Goal: Task Accomplishment & Management: Manage account settings

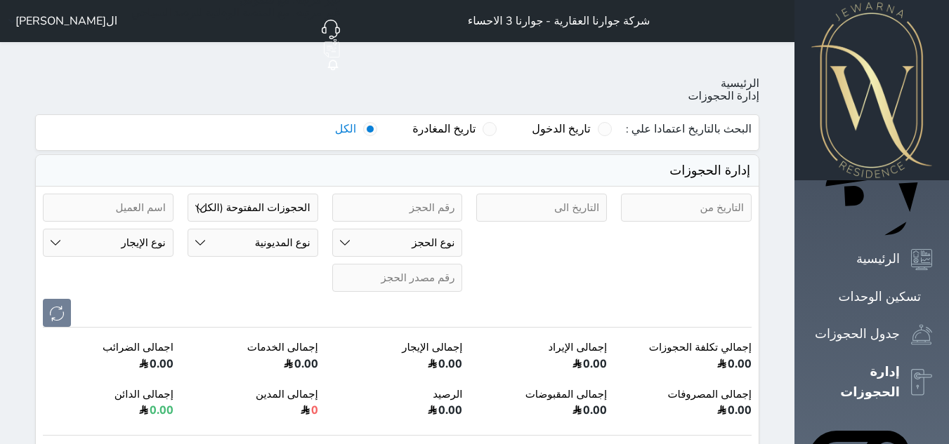
select select "open_all"
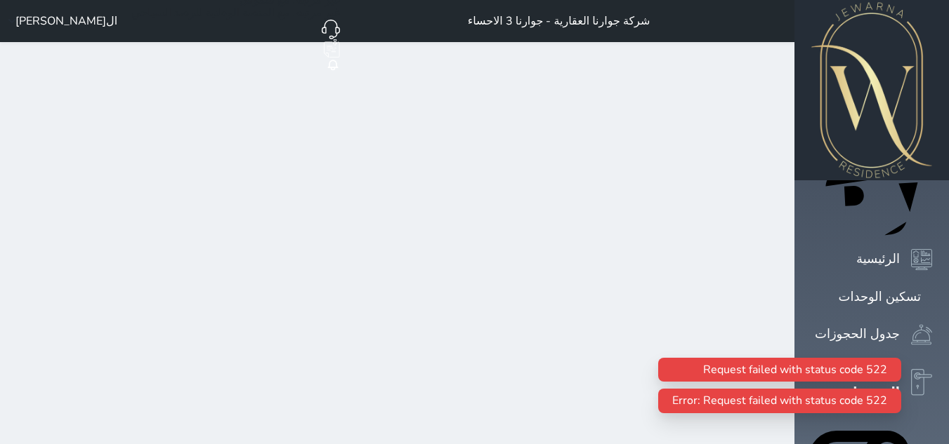
select select "open_all"
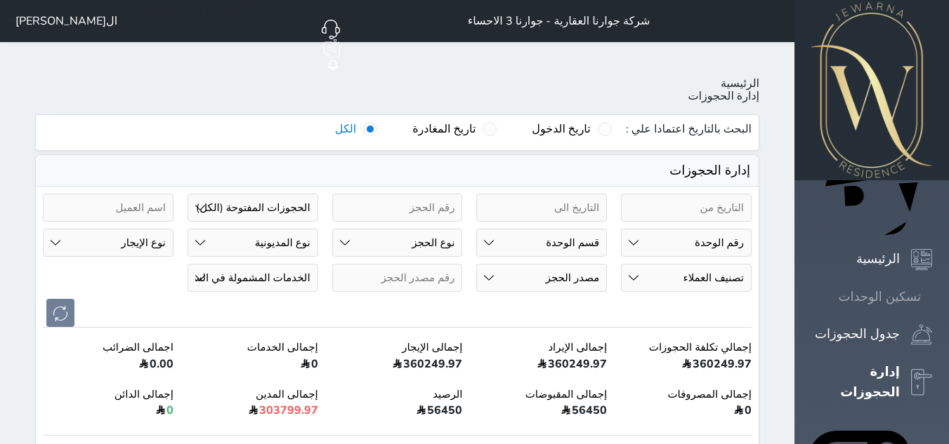
click at [932, 297] on icon at bounding box center [932, 297] width 0 height 0
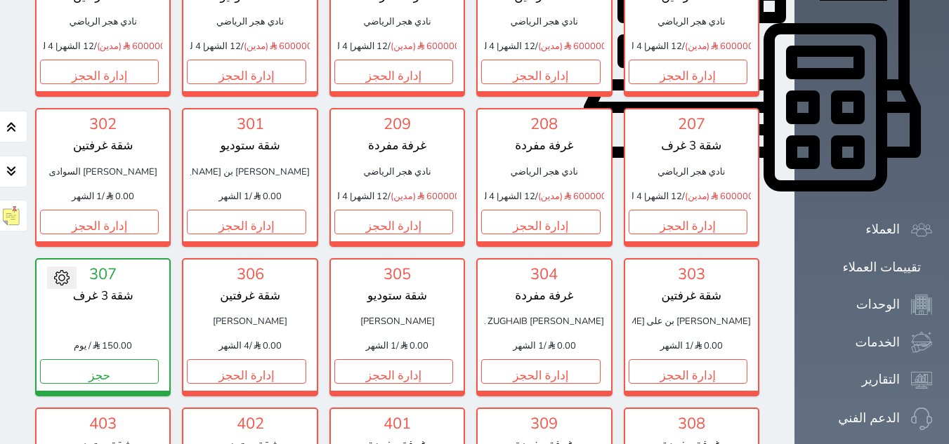
scroll to position [772, 0]
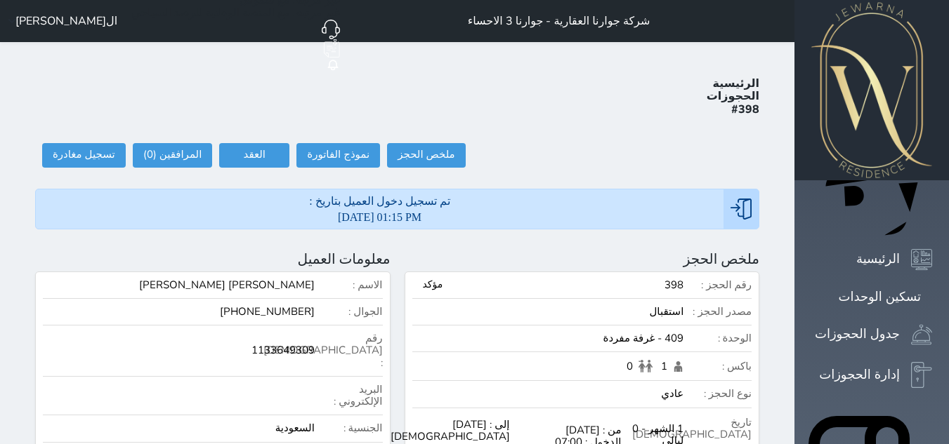
select select
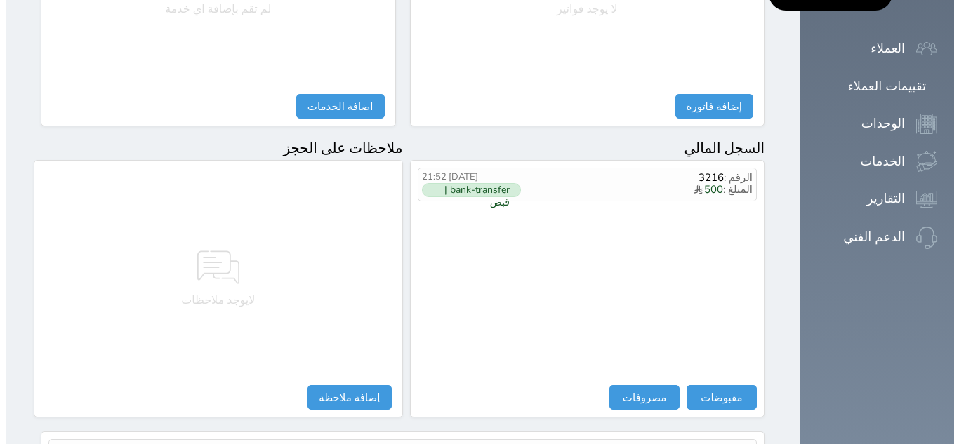
scroll to position [767, 0]
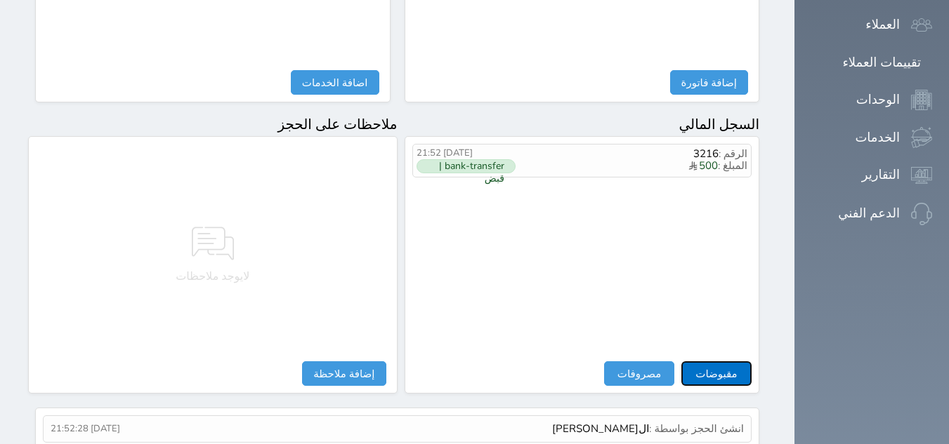
click at [751, 362] on button "مقبوضات" at bounding box center [716, 374] width 70 height 25
select select
type input "900.00"
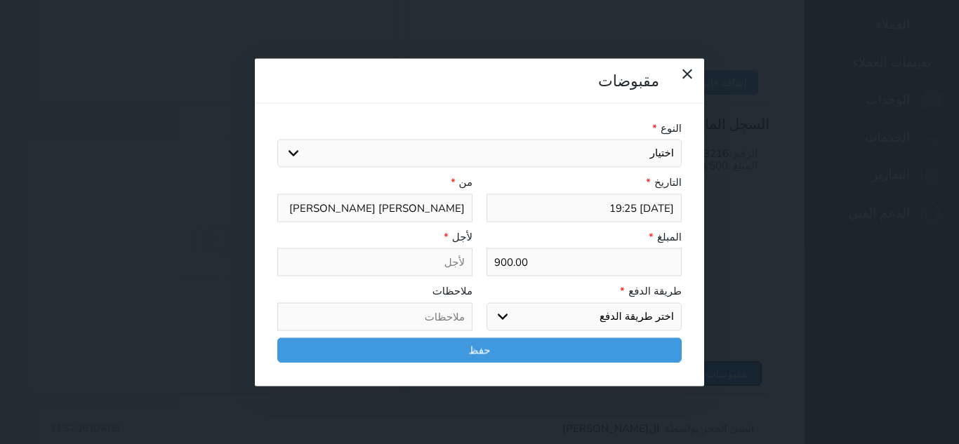
select select
click at [646, 140] on select "اختيار مقبوضات عامة قيمة إيجار فواتير تامين عربون لا ينطبق آخر مغسلة واي فاي - …" at bounding box center [479, 154] width 404 height 28
select select "154799"
click at [277, 140] on select "اختيار مقبوضات عامة قيمة إيجار فواتير تامين عربون لا ينطبق آخر مغسلة واي فاي - …" at bounding box center [479, 154] width 404 height 28
select select
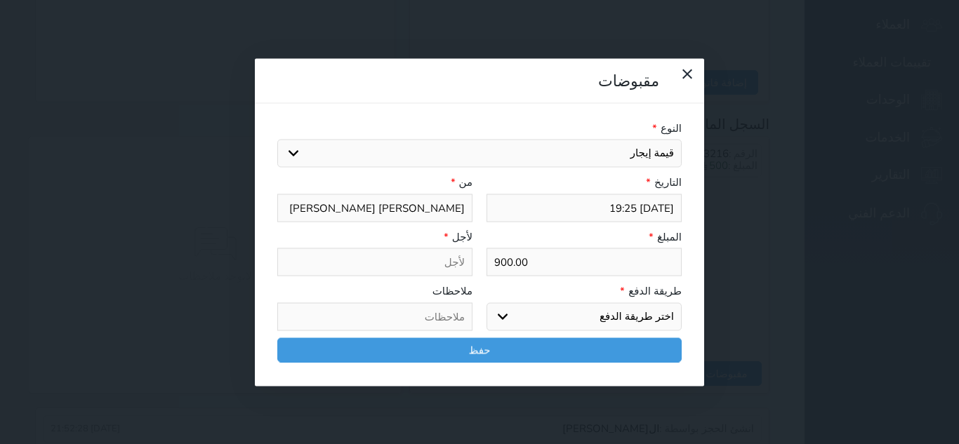
type input "قيمة إيجار - الوحدة - 409"
click at [663, 303] on select "اختر طريقة الدفع دفع نقدى تحويل بنكى مدى بطاقة ائتمان آجل" at bounding box center [584, 317] width 195 height 28
select select "bank-transfer"
click at [487, 303] on select "اختر طريقة الدفع دفع نقدى تحويل بنكى مدى بطاقة ائتمان آجل" at bounding box center [584, 317] width 195 height 28
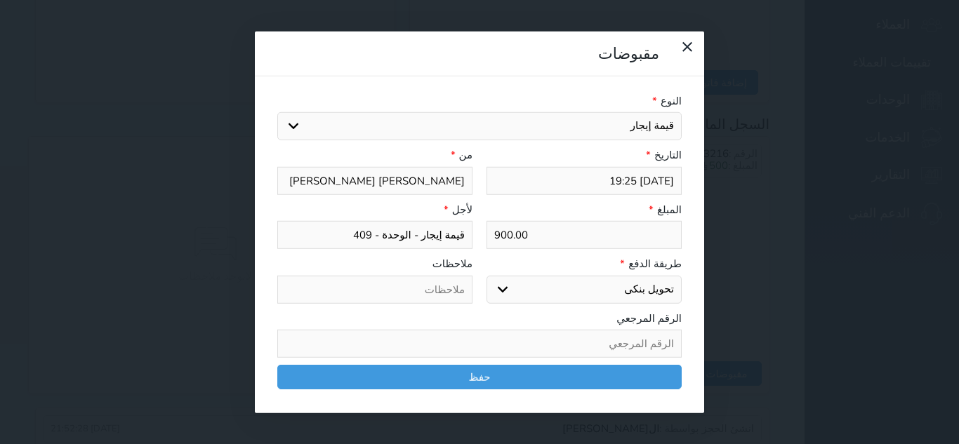
click at [434, 275] on input "text" at bounding box center [374, 289] width 195 height 28
type input "باقي قيمة الايجار"
click at [645, 330] on input "text" at bounding box center [479, 344] width 404 height 28
click at [482, 330] on input "حواله بنكيه وارده من بنك الراجحي رقم المرجع" at bounding box center [479, 344] width 404 height 28
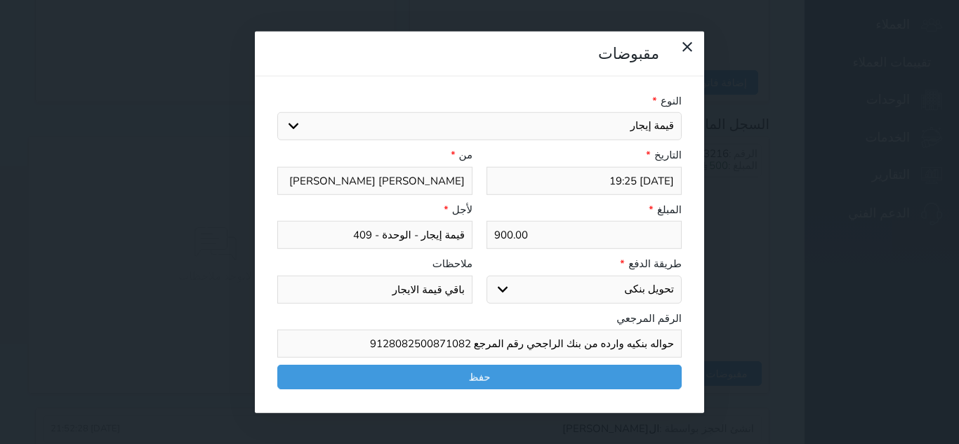
drag, startPoint x: 392, startPoint y: 313, endPoint x: 695, endPoint y: 324, distance: 302.8
click at [682, 330] on input "حواله بنكيه وارده من بنك الراجحي رقم المرجع 9128082500871082" at bounding box center [479, 344] width 404 height 28
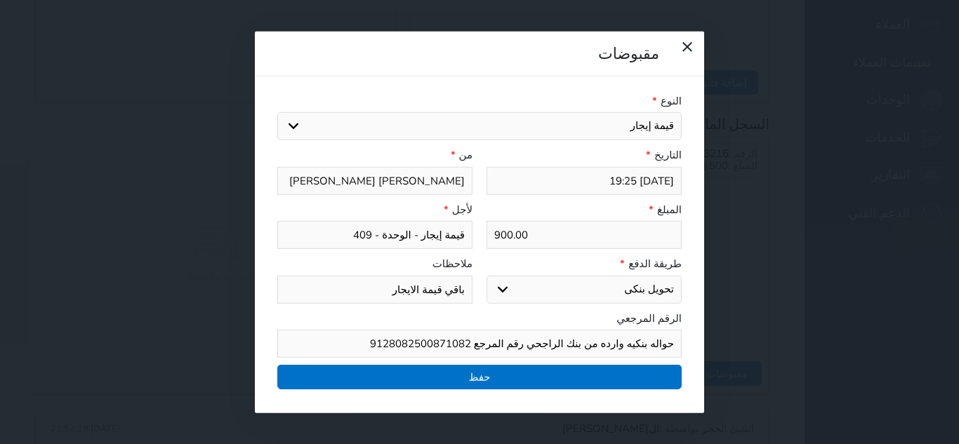
type input "حواله بنكيه وارده من بنك الراجحي رقم المرجع 9128082500871082"
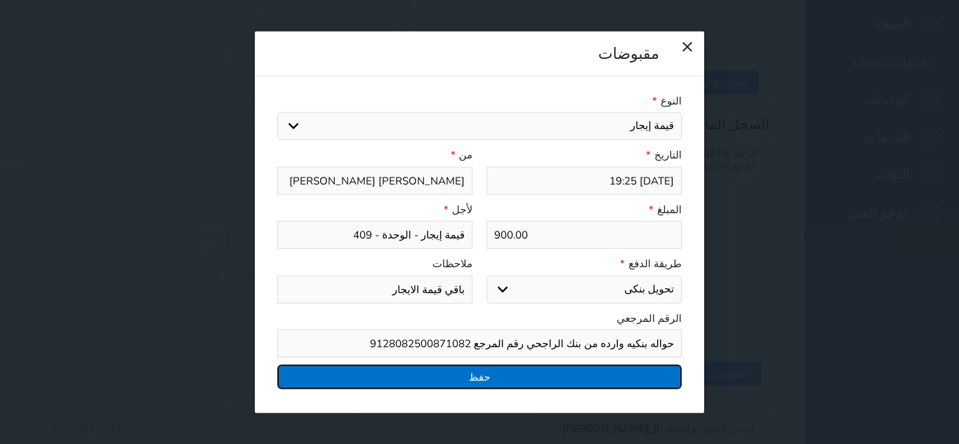
click at [630, 365] on button "حفظ" at bounding box center [479, 377] width 404 height 25
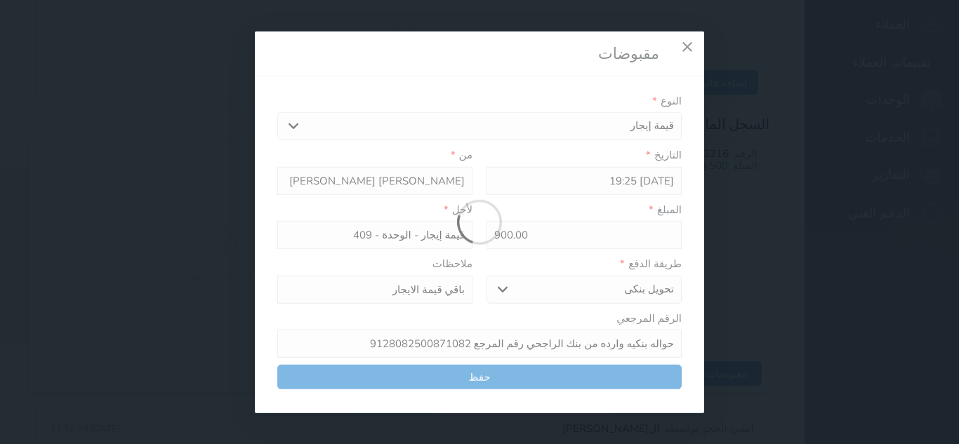
select select
type input "0"
select select
type input "0"
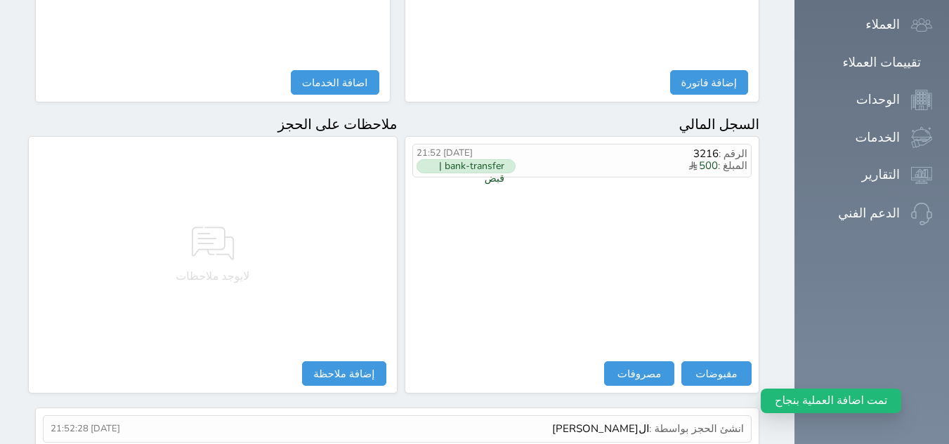
select select
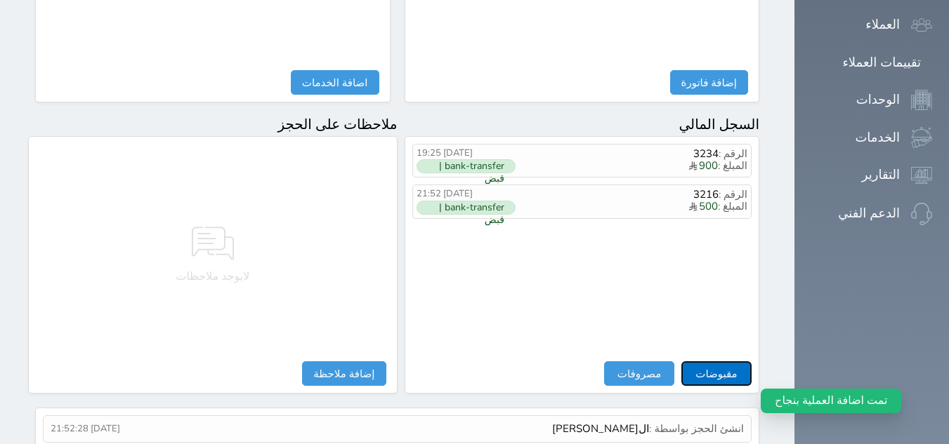
click at [751, 362] on button "مقبوضات" at bounding box center [716, 374] width 70 height 25
select select
type input "[DATE] 19:26"
type input "[PERSON_NAME] [PERSON_NAME]"
select select
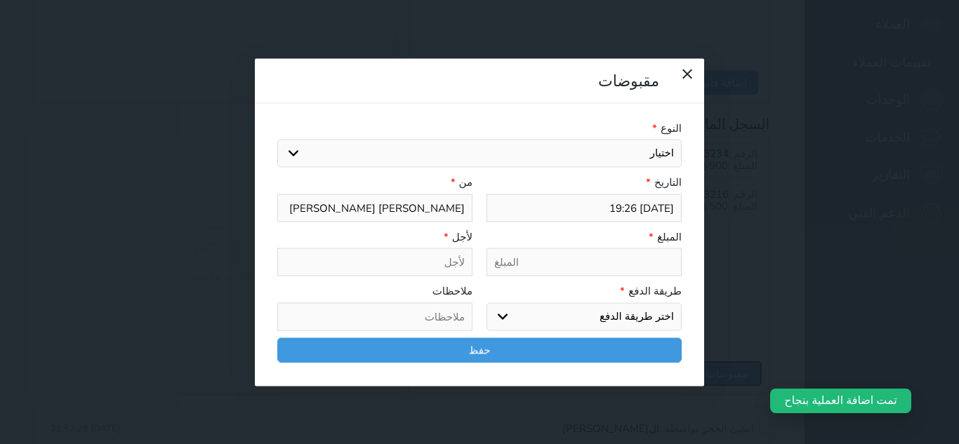
select select
click at [644, 140] on select "اختيار مقبوضات عامة قيمة إيجار فواتير تامين عربون لا ينطبق آخر مغسلة واي فاي - …" at bounding box center [479, 154] width 404 height 28
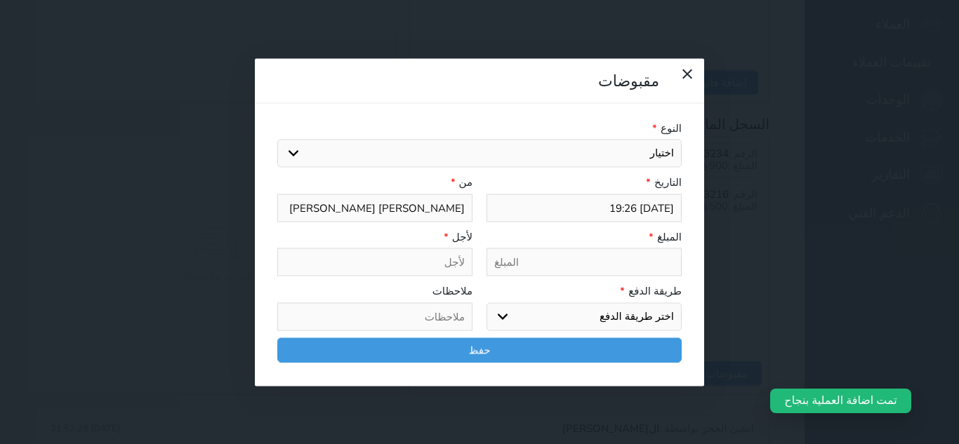
select select "154803"
click at [277, 140] on select "اختيار مقبوضات عامة قيمة إيجار فواتير تامين عربون لا ينطبق آخر مغسلة واي فاي - …" at bounding box center [479, 154] width 404 height 28
select select
type input "تامين - الوحدة - 409"
select select
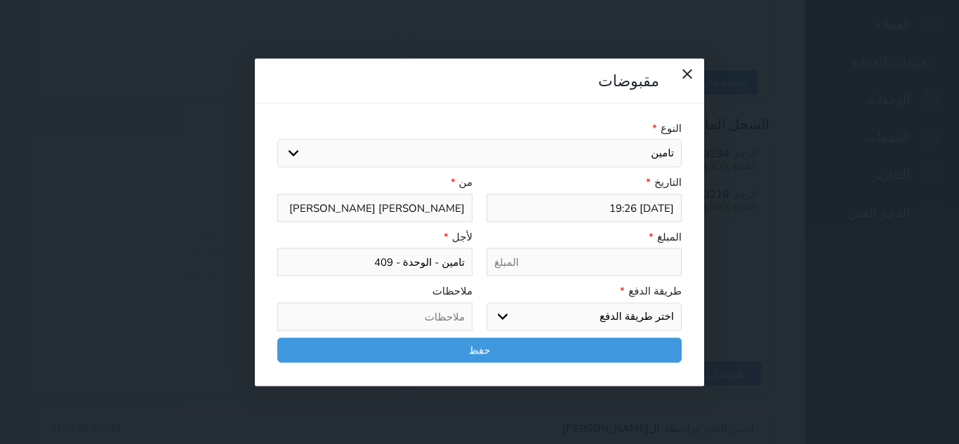
click at [672, 249] on input "tel" at bounding box center [584, 263] width 195 height 28
type input "2"
select select
type input "20"
select select
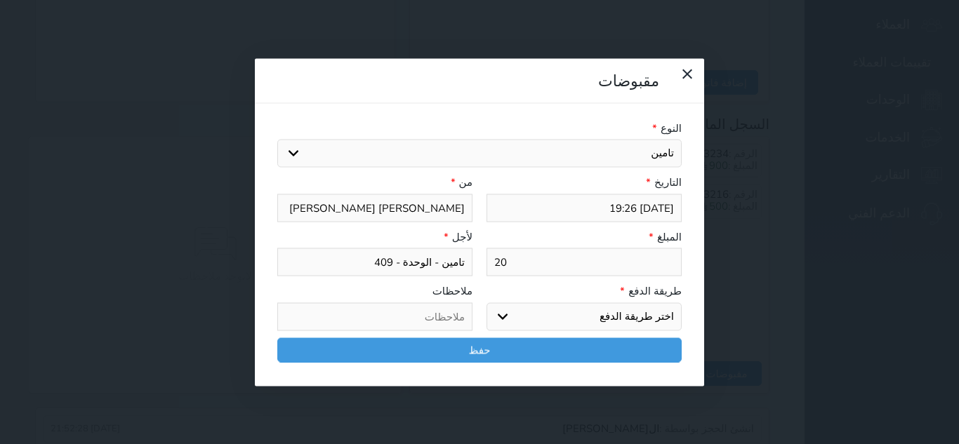
type input "200"
select select
type input "200"
click at [671, 303] on select "اختر طريقة الدفع دفع نقدى تحويل بنكى مدى بطاقة ائتمان آجل" at bounding box center [584, 317] width 195 height 28
select select "bank-transfer"
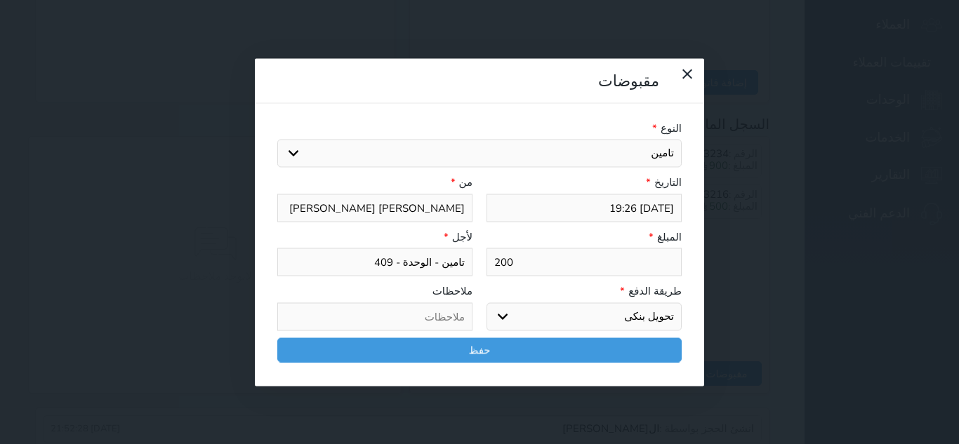
click at [487, 303] on select "اختر طريقة الدفع دفع نقدى تحويل بنكى مدى بطاقة ائتمان آجل" at bounding box center [584, 317] width 195 height 28
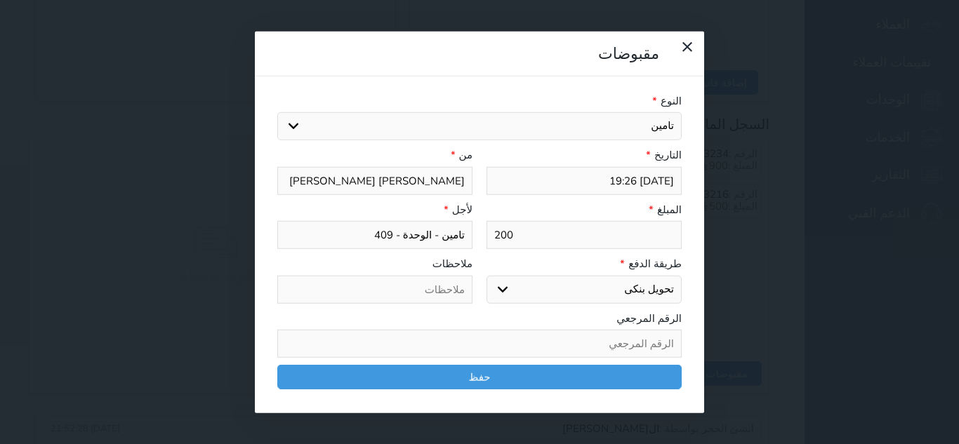
paste input "حواله بنكيه وارده من بنك الراجحي رقم المرجع 9128082500871082"
type input "حواله بنكيه وارده من بنك الراجحي رقم المرجع 9128082500871082"
click at [446, 275] on input "text" at bounding box center [374, 289] width 195 height 28
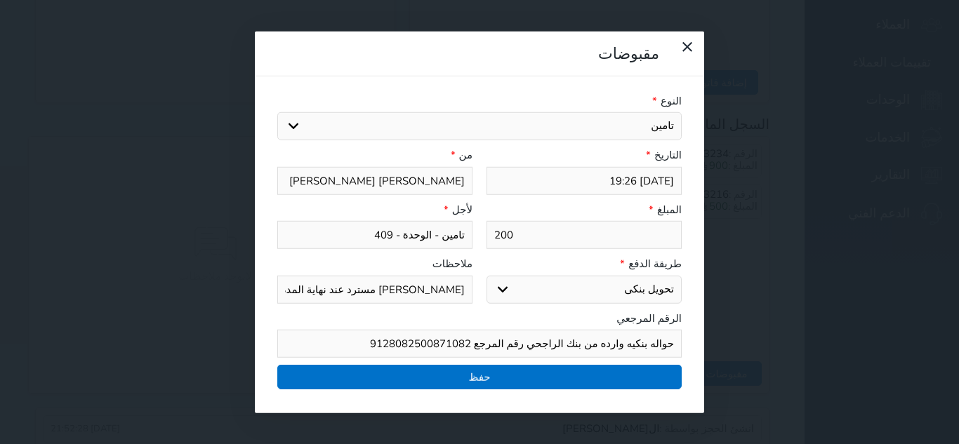
type input "[PERSON_NAME] مسترد عند نهاية المدة بعد استلام الغرفة"
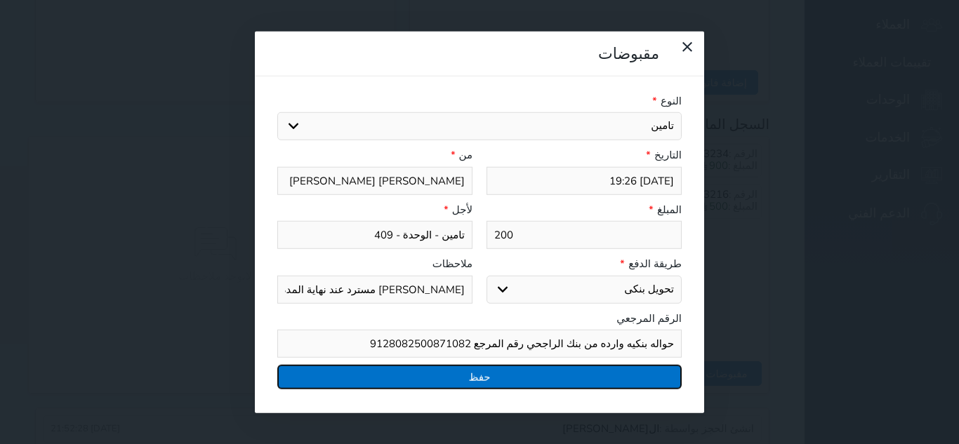
click at [607, 365] on button "حفظ" at bounding box center [479, 377] width 404 height 25
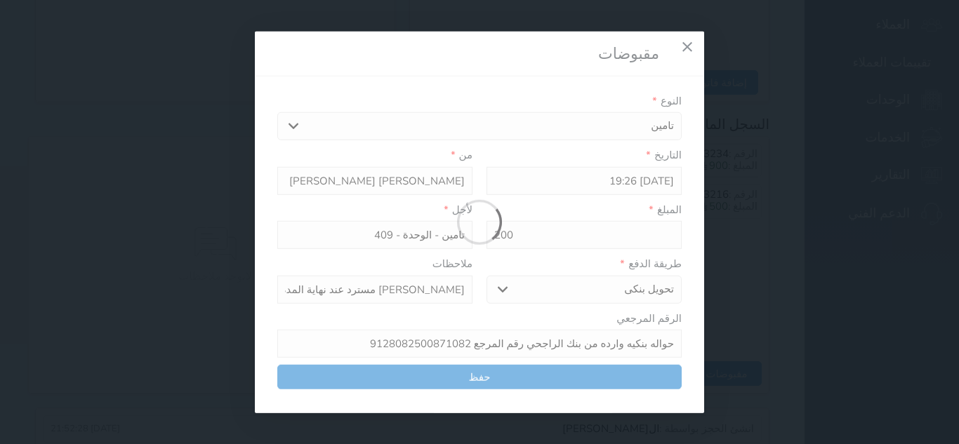
select select
type input "0"
select select
type input "0"
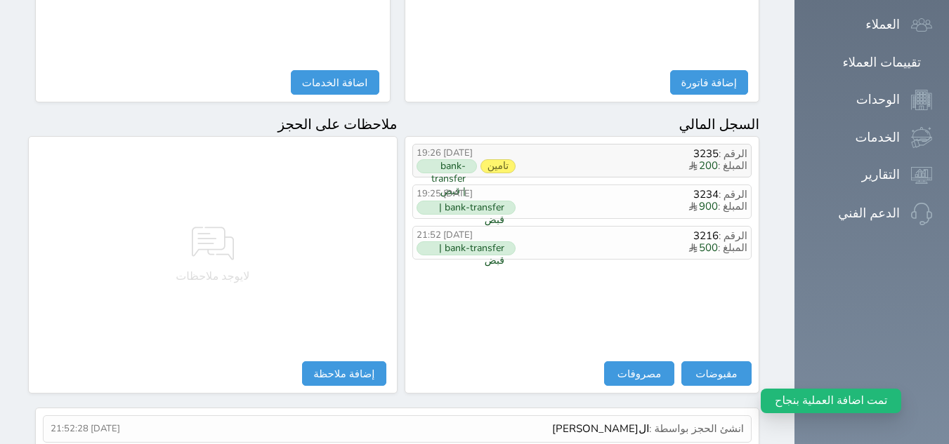
click at [632, 160] on span "المبلغ : 200" at bounding box center [631, 166] width 232 height 13
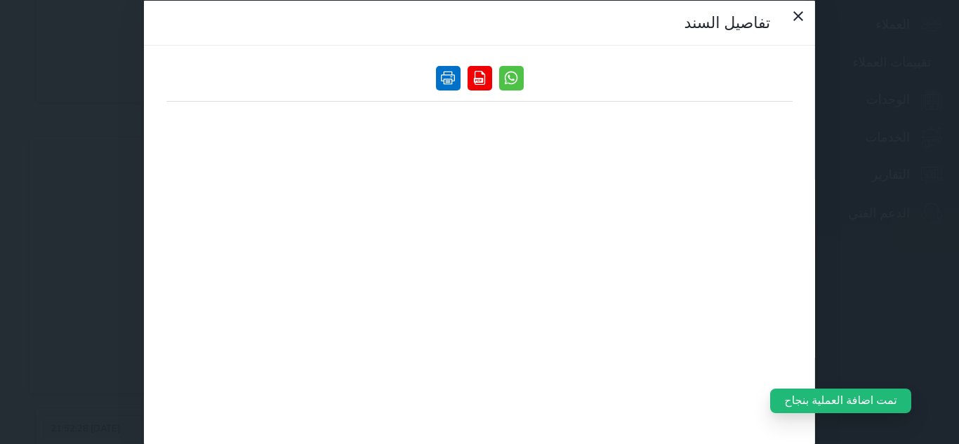
click at [461, 76] on link at bounding box center [448, 77] width 25 height 25
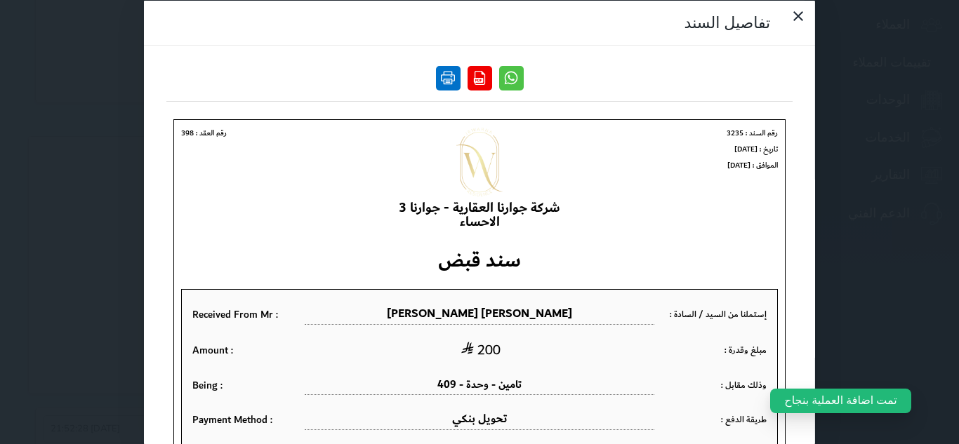
scroll to position [0, 0]
click at [793, 20] on icon at bounding box center [798, 16] width 10 height 10
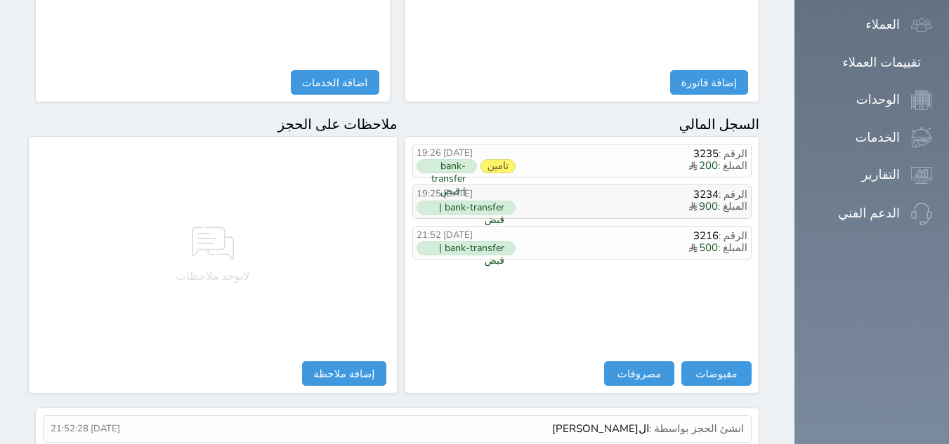
click at [622, 201] on span "المبلغ : 900" at bounding box center [631, 207] width 232 height 13
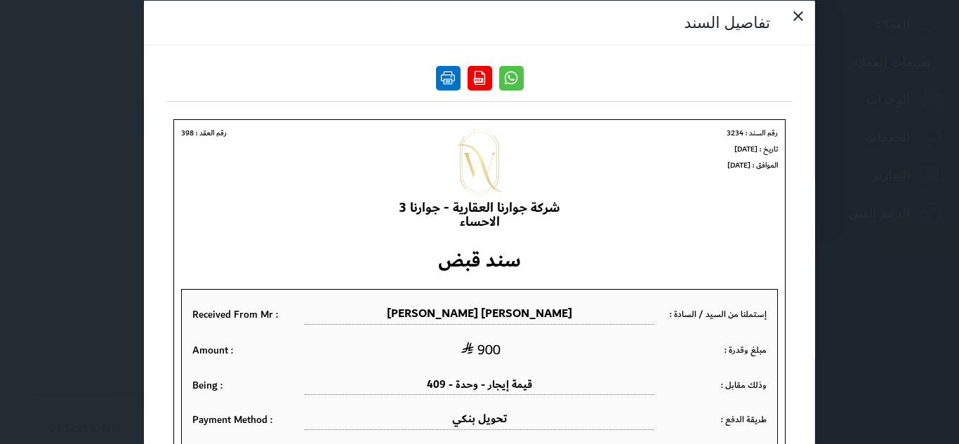
click at [461, 82] on link at bounding box center [448, 77] width 25 height 25
click at [790, 24] on icon at bounding box center [798, 15] width 17 height 17
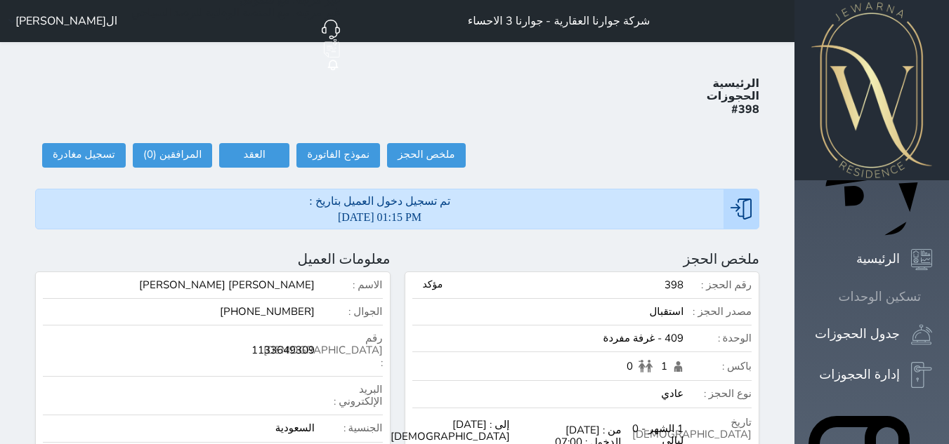
click at [932, 297] on div at bounding box center [932, 297] width 0 height 0
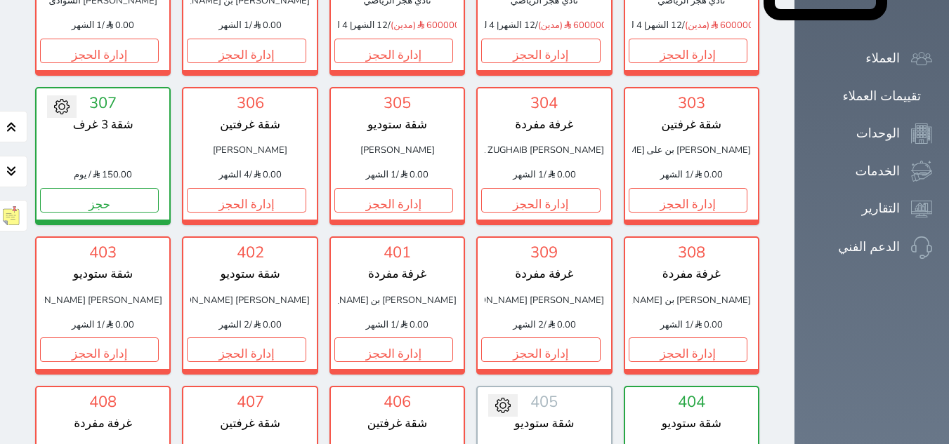
scroll to position [757, 0]
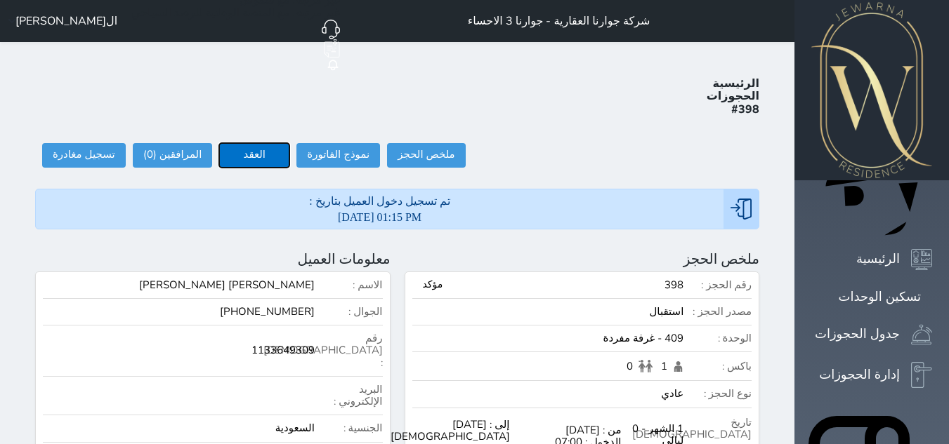
click at [219, 143] on button "العقد" at bounding box center [254, 155] width 70 height 25
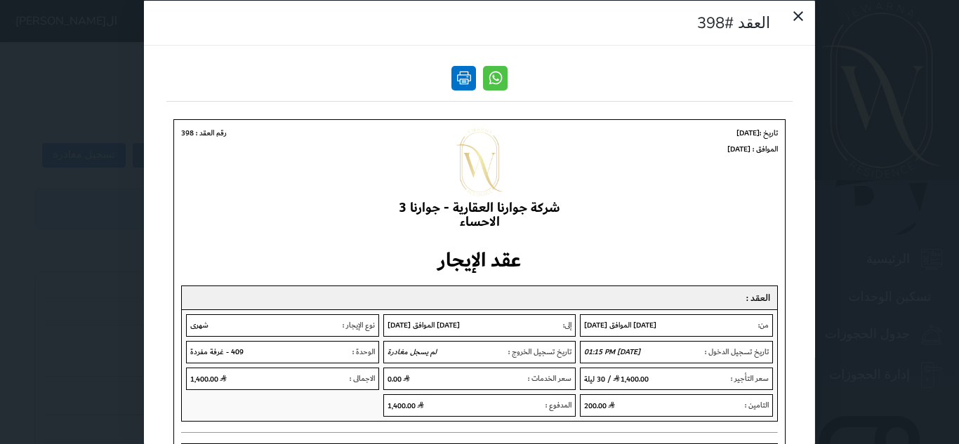
click at [474, 82] on link at bounding box center [463, 77] width 25 height 25
click at [777, 38] on div at bounding box center [791, 22] width 29 height 29
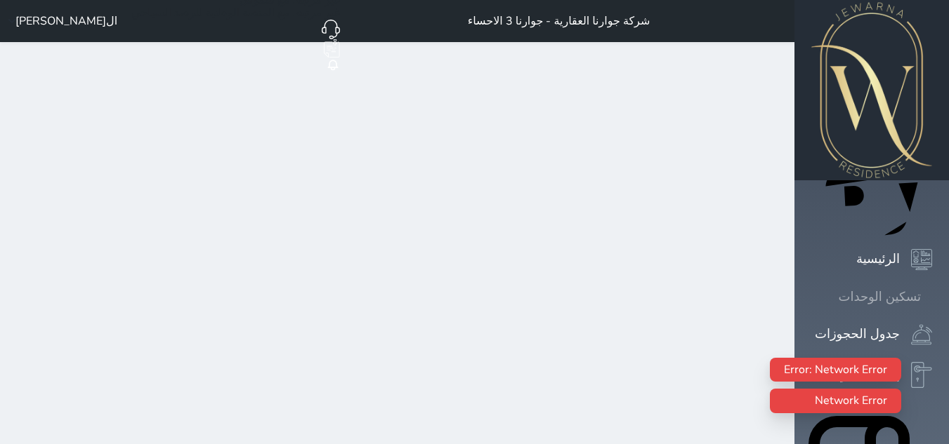
click at [932, 297] on icon at bounding box center [932, 297] width 0 height 0
